Goal: Task Accomplishment & Management: Manage account settings

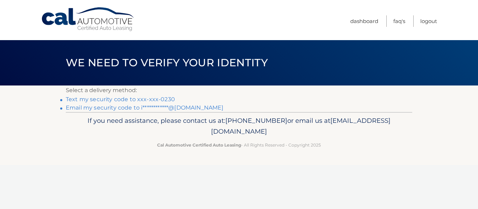
click at [114, 97] on link "Text my security code to xxx-xxx-0230" at bounding box center [120, 99] width 109 height 7
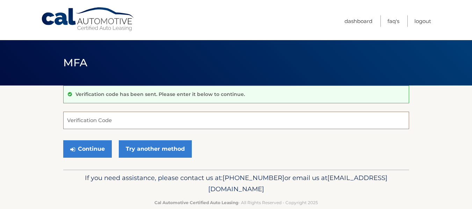
click at [105, 118] on input "Verification Code" at bounding box center [236, 120] width 346 height 17
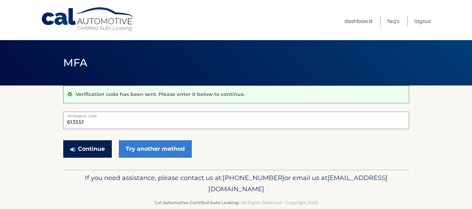
type input "613551"
click at [95, 149] on button "Continue" at bounding box center [87, 149] width 49 height 17
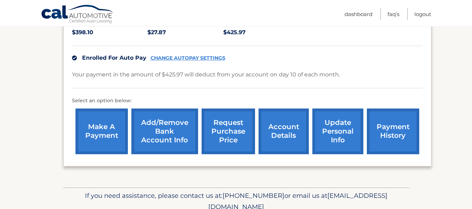
scroll to position [175, 0]
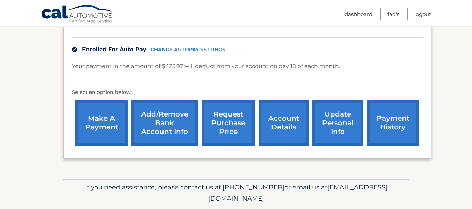
click at [274, 110] on link "account details" at bounding box center [284, 123] width 50 height 46
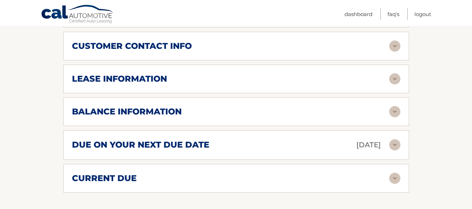
scroll to position [350, 0]
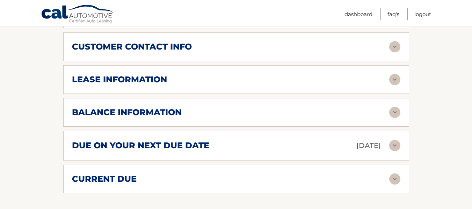
click at [394, 107] on img at bounding box center [395, 112] width 11 height 11
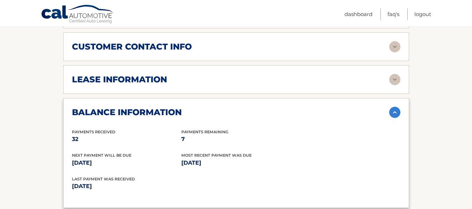
click at [399, 74] on img at bounding box center [395, 79] width 11 height 11
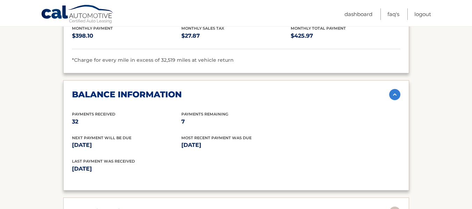
scroll to position [385, 0]
